Goal: Find specific page/section: Find specific page/section

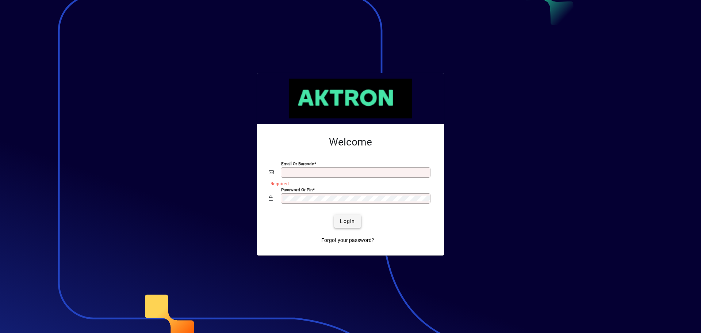
type input "**********"
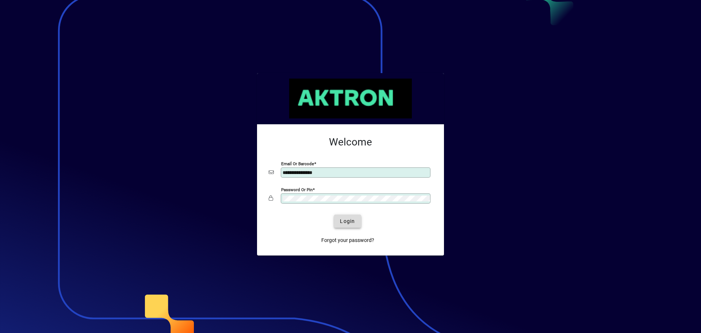
click at [346, 224] on span "Login" at bounding box center [347, 221] width 15 height 8
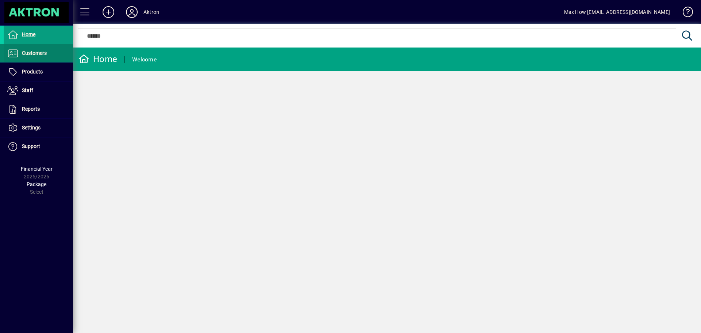
drag, startPoint x: 38, startPoint y: 52, endPoint x: 8, endPoint y: 57, distance: 30.0
click at [38, 52] on span "Customers" at bounding box center [34, 53] width 25 height 6
